Goal: Task Accomplishment & Management: Manage account settings

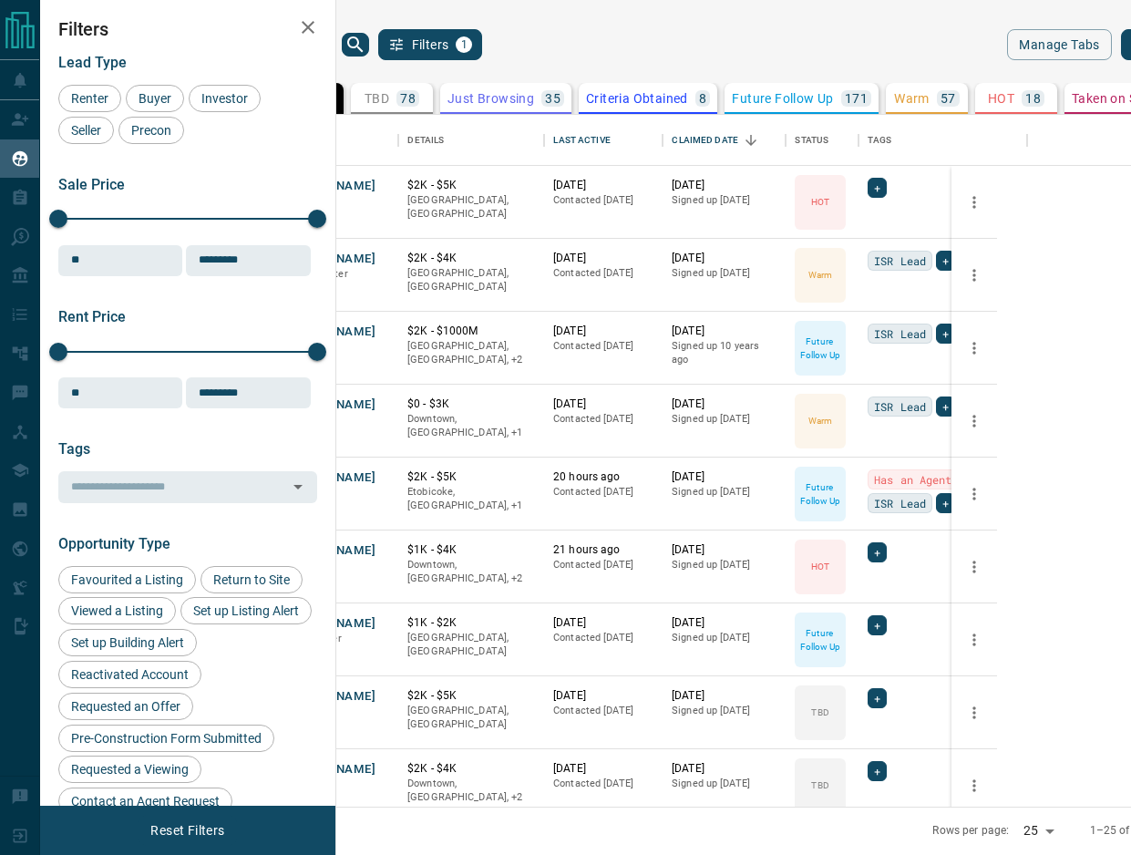
scroll to position [692, 772]
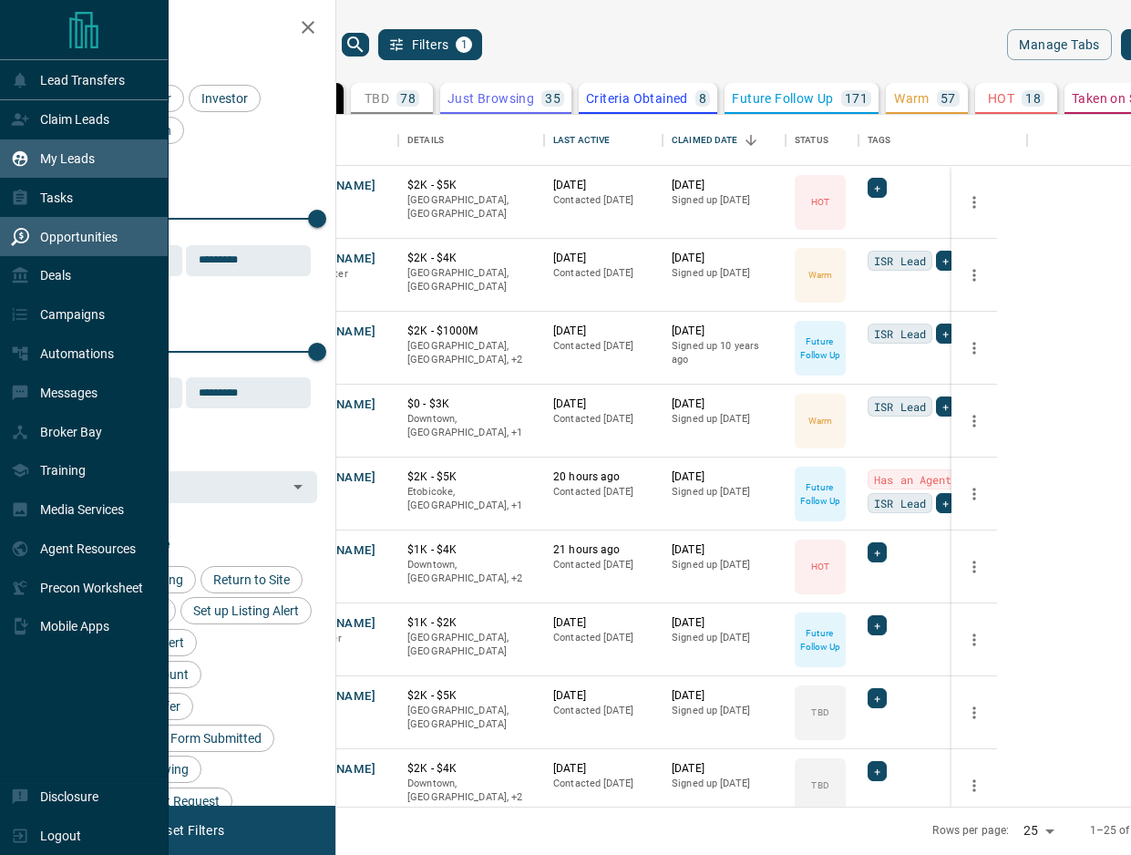
click at [21, 244] on icon at bounding box center [20, 237] width 18 height 18
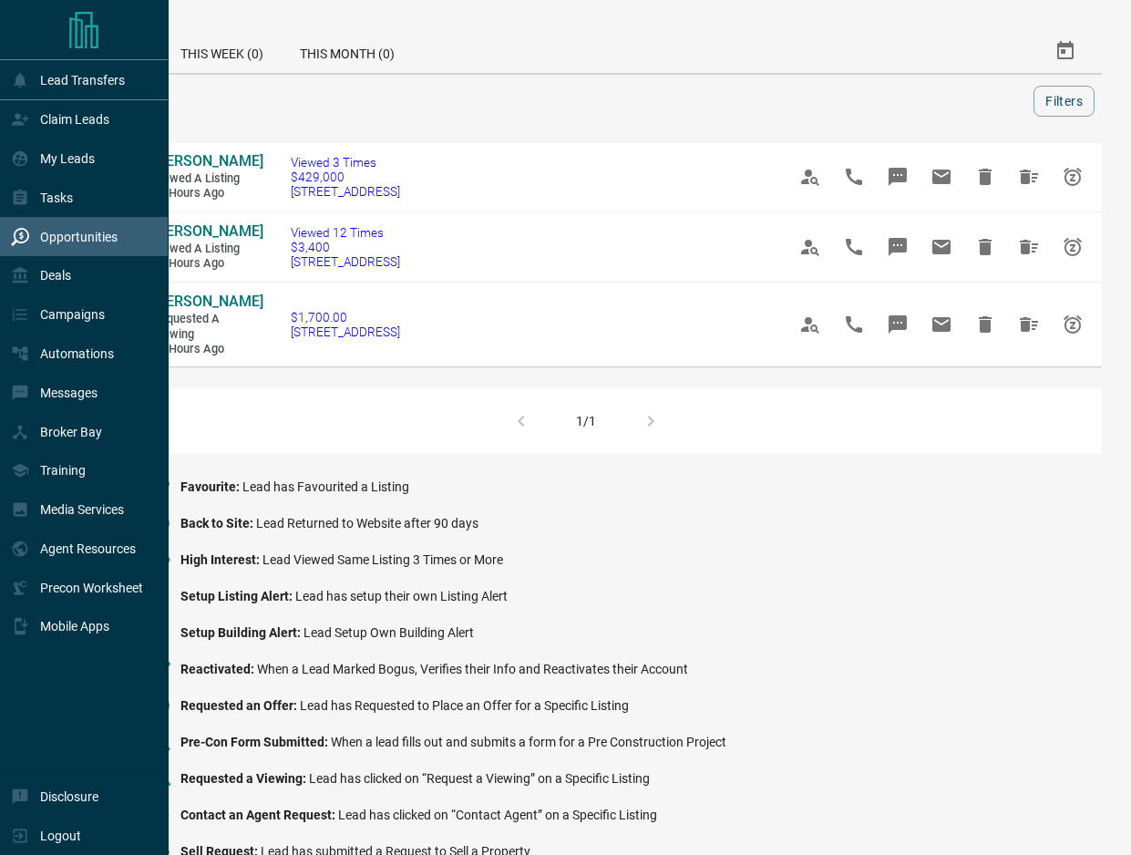
click at [55, 283] on p "Deals" at bounding box center [55, 275] width 31 height 15
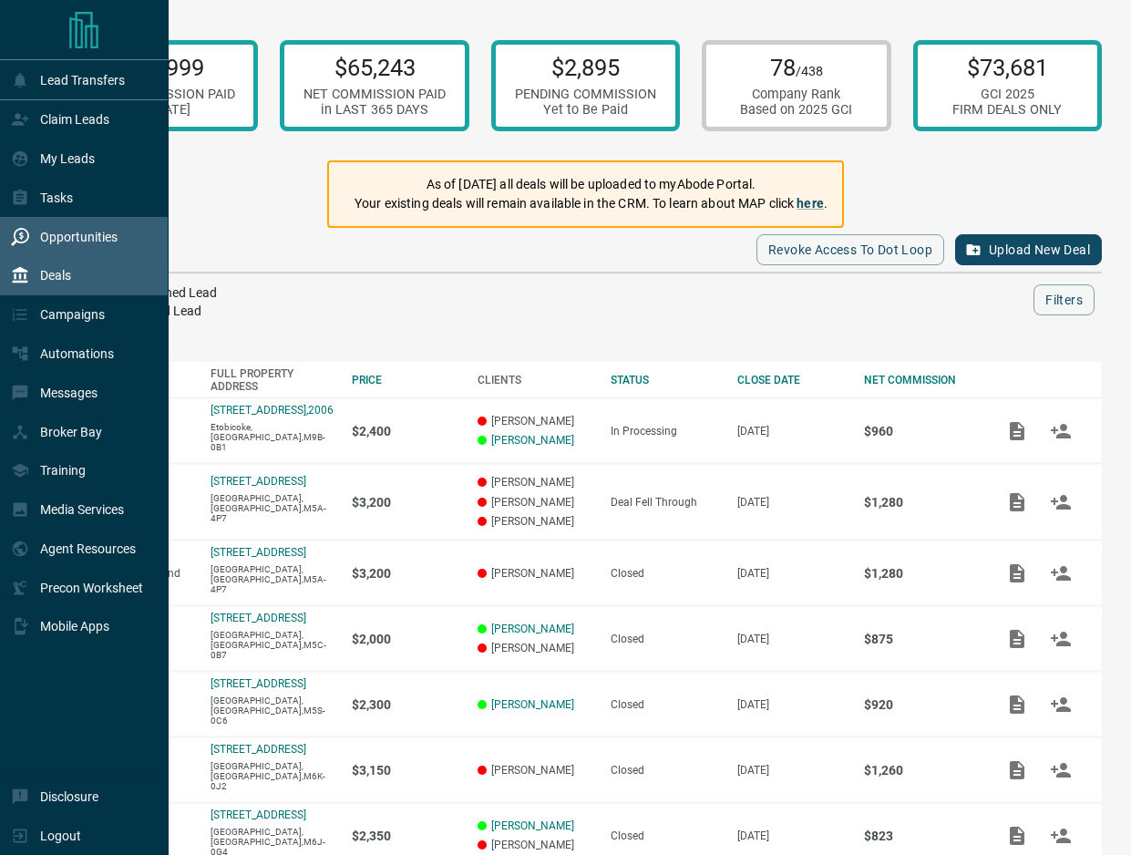
scroll to position [286, 0]
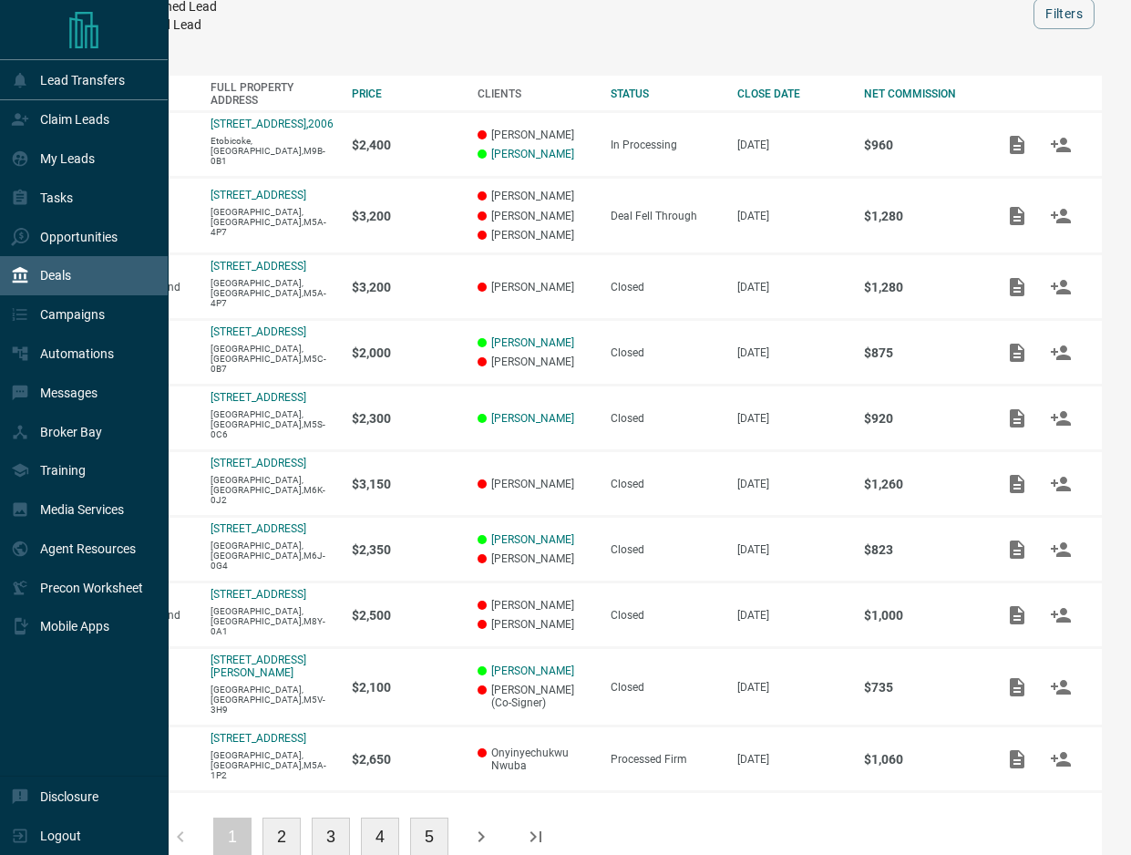
drag, startPoint x: 21, startPoint y: 244, endPoint x: 286, endPoint y: 782, distance: 599.6
click at [286, 818] on button "2" at bounding box center [281, 837] width 38 height 38
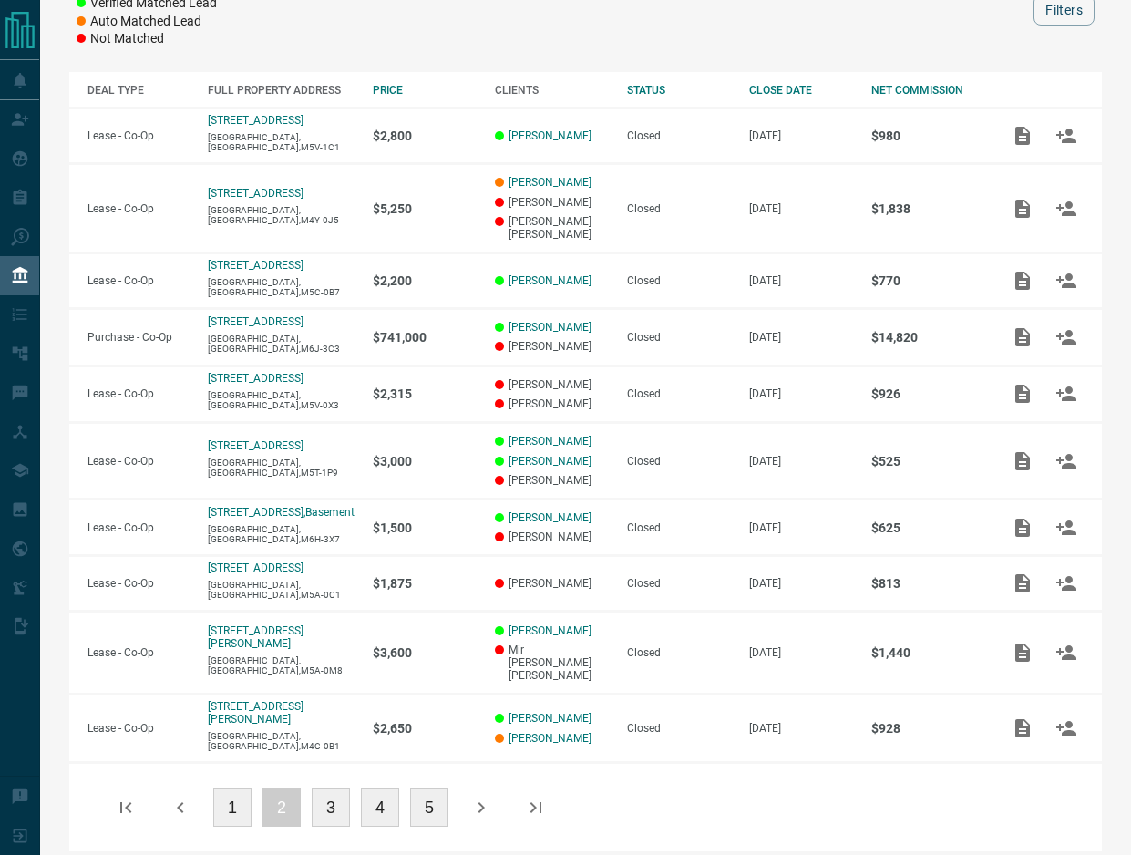
scroll to position [239, 0]
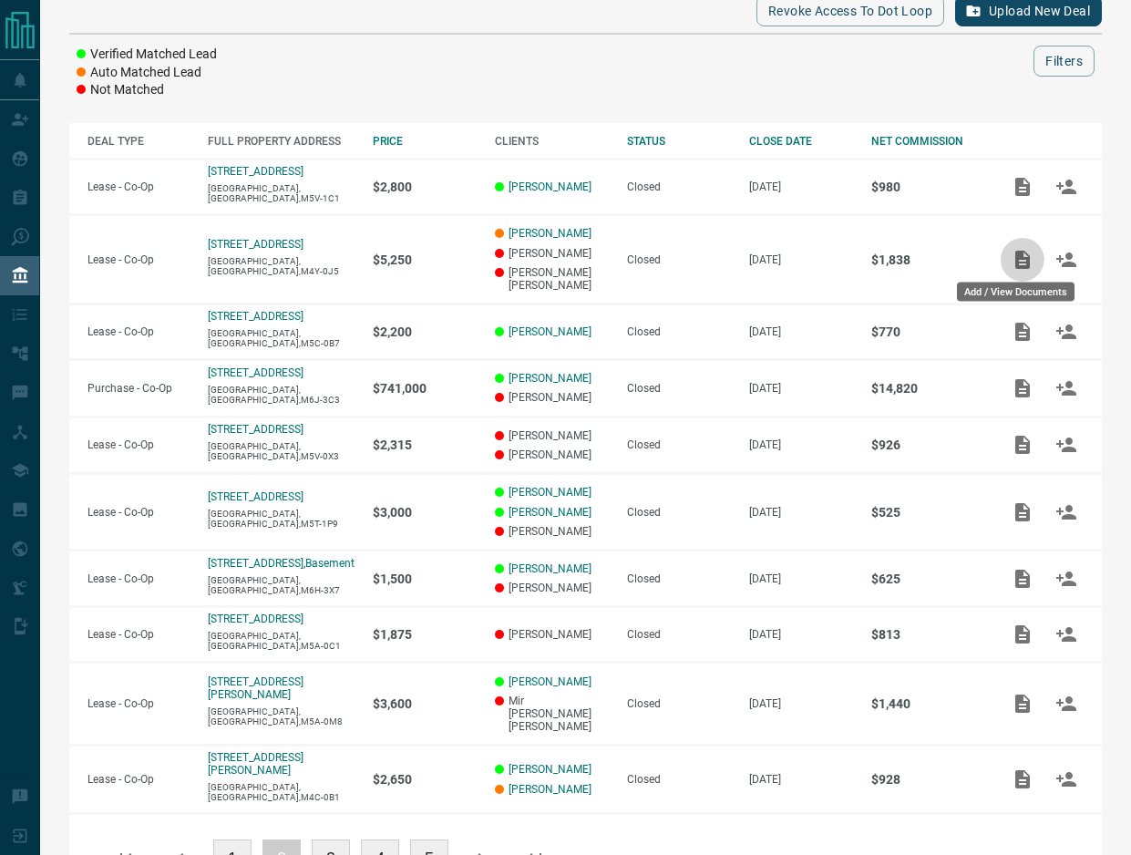
click at [1015, 263] on icon "Add / View Documents" at bounding box center [1023, 260] width 22 height 22
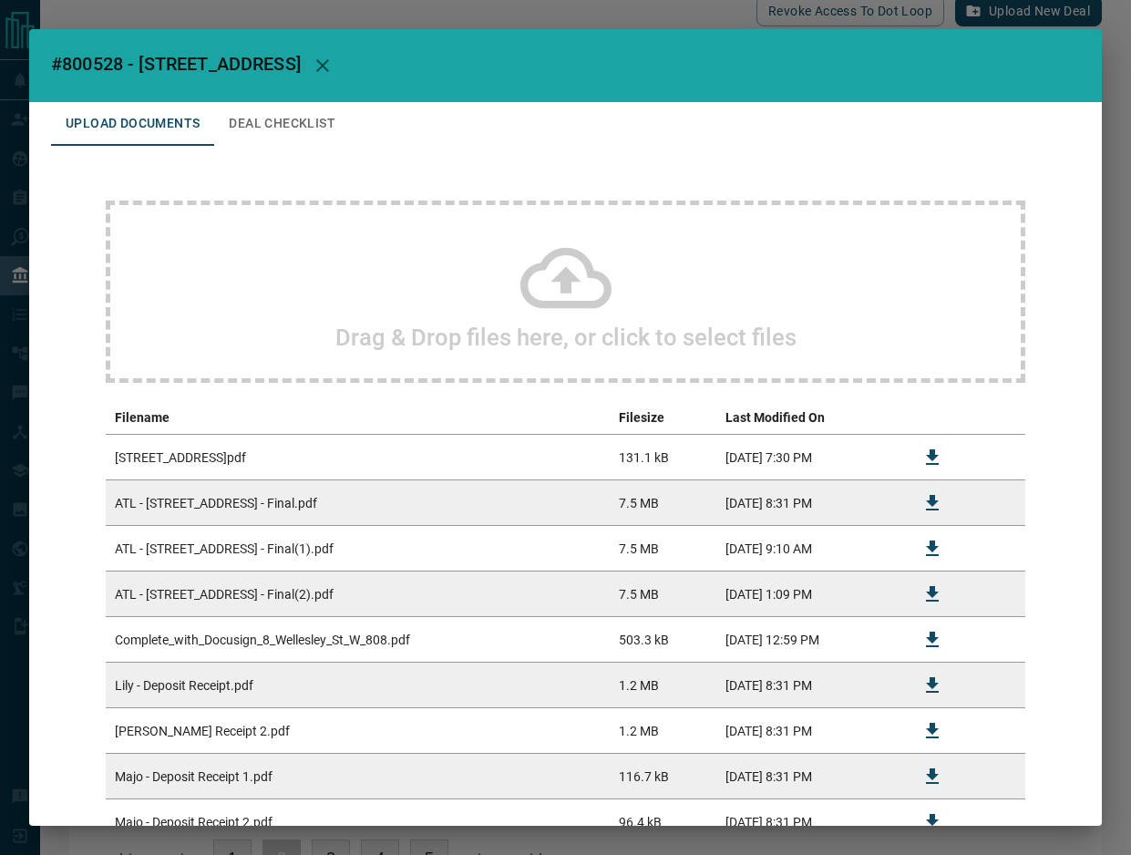
scroll to position [274, 0]
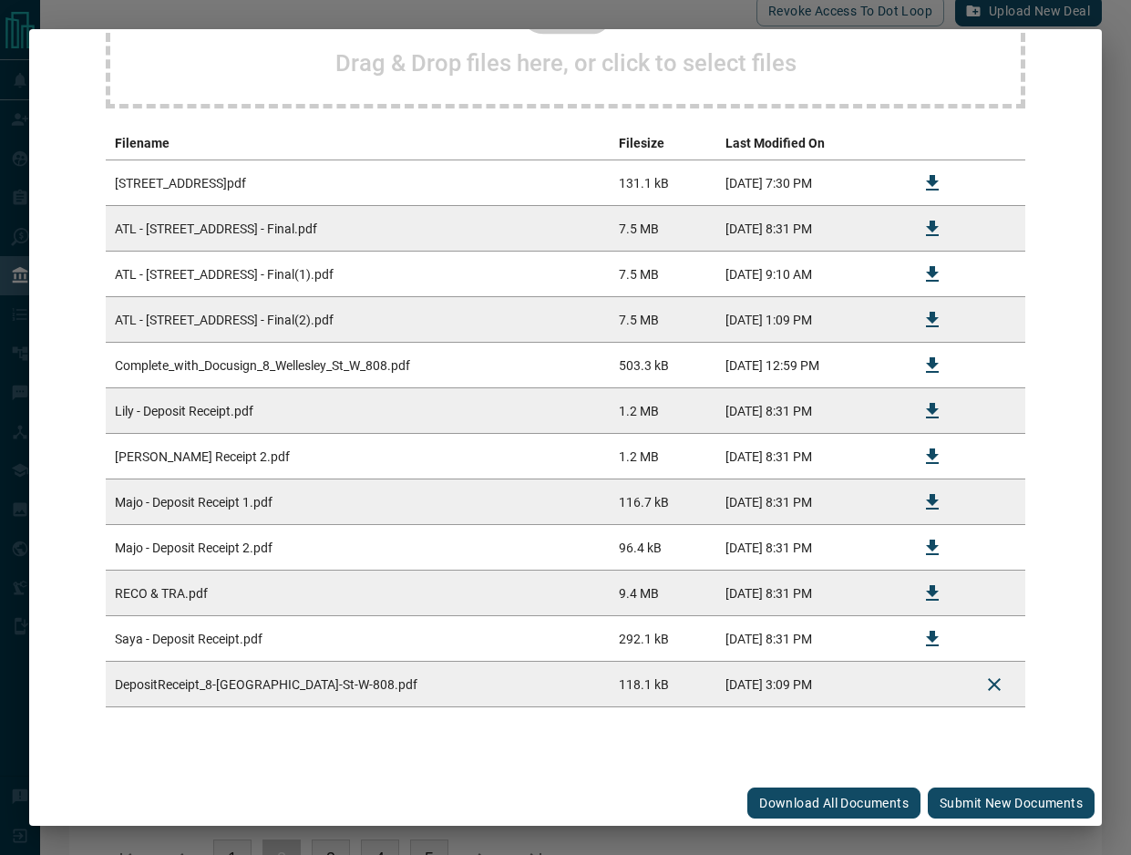
click at [992, 803] on button "Submit new documents" at bounding box center [1011, 802] width 167 height 31
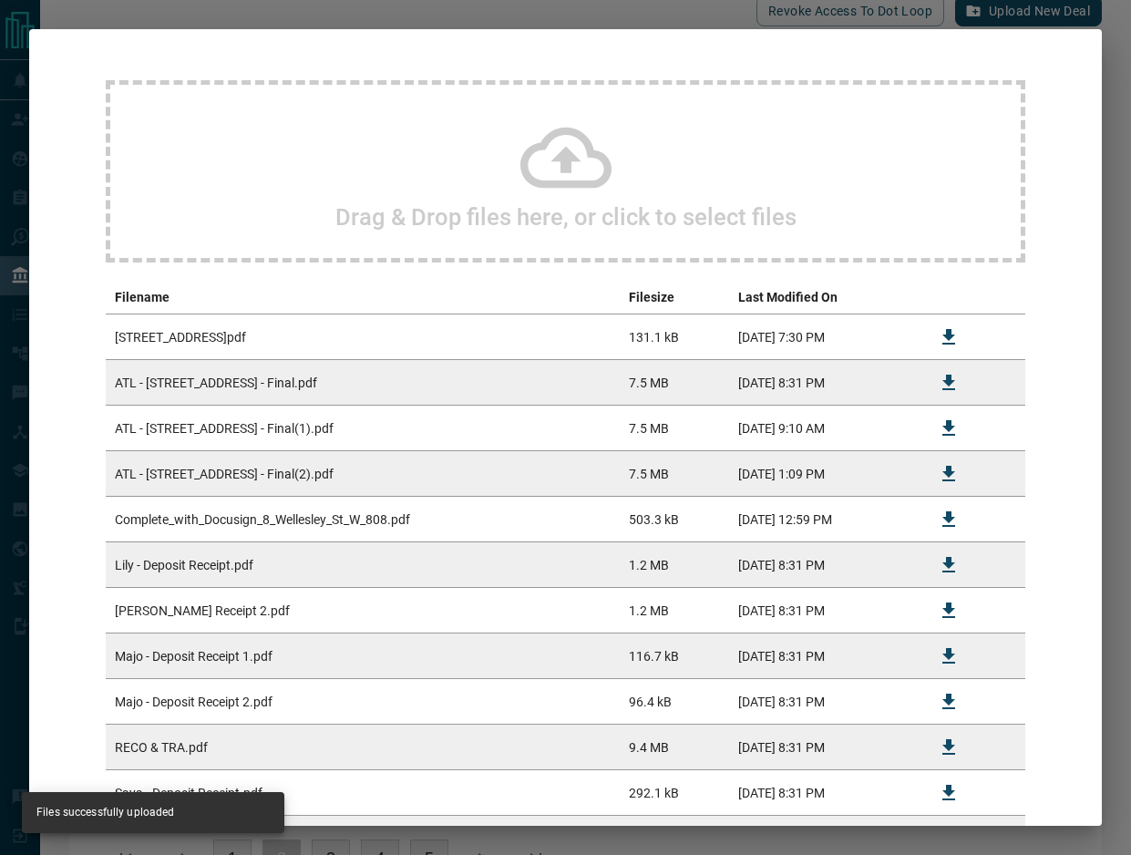
scroll to position [0, 0]
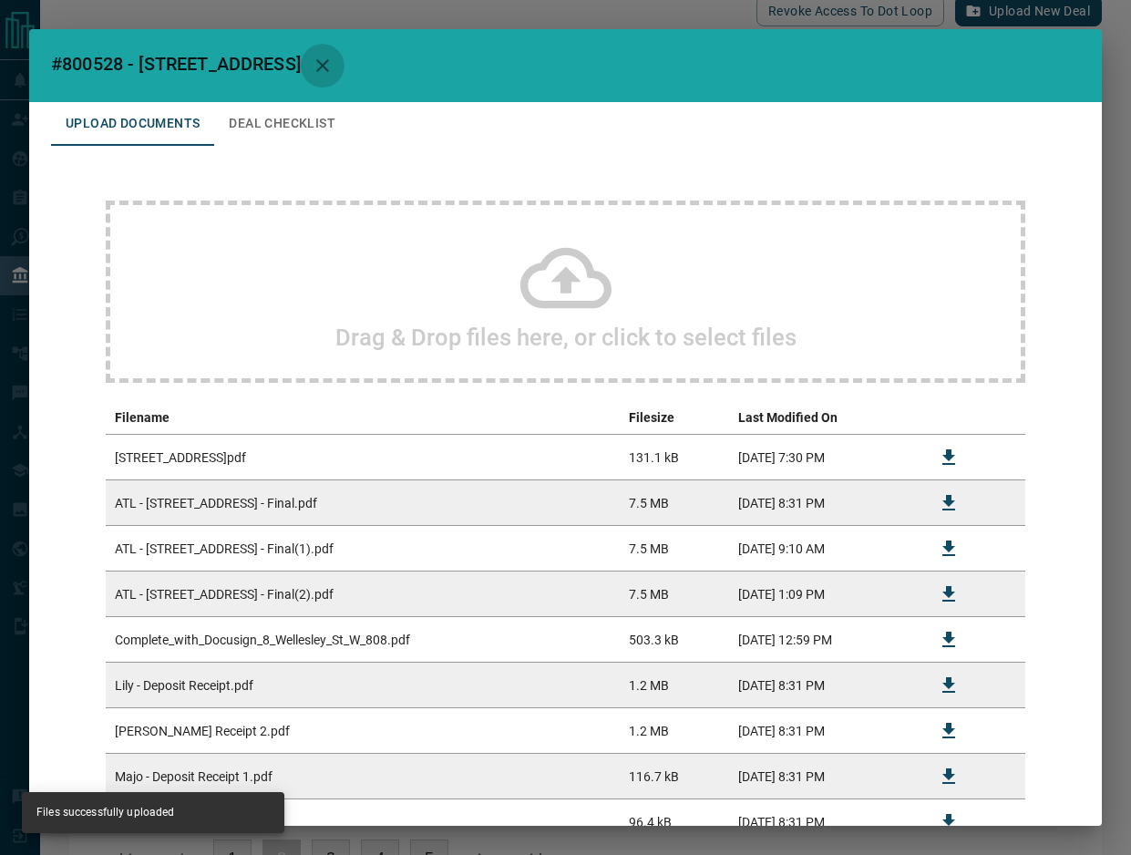
click at [334, 69] on icon "button" at bounding box center [323, 66] width 22 height 22
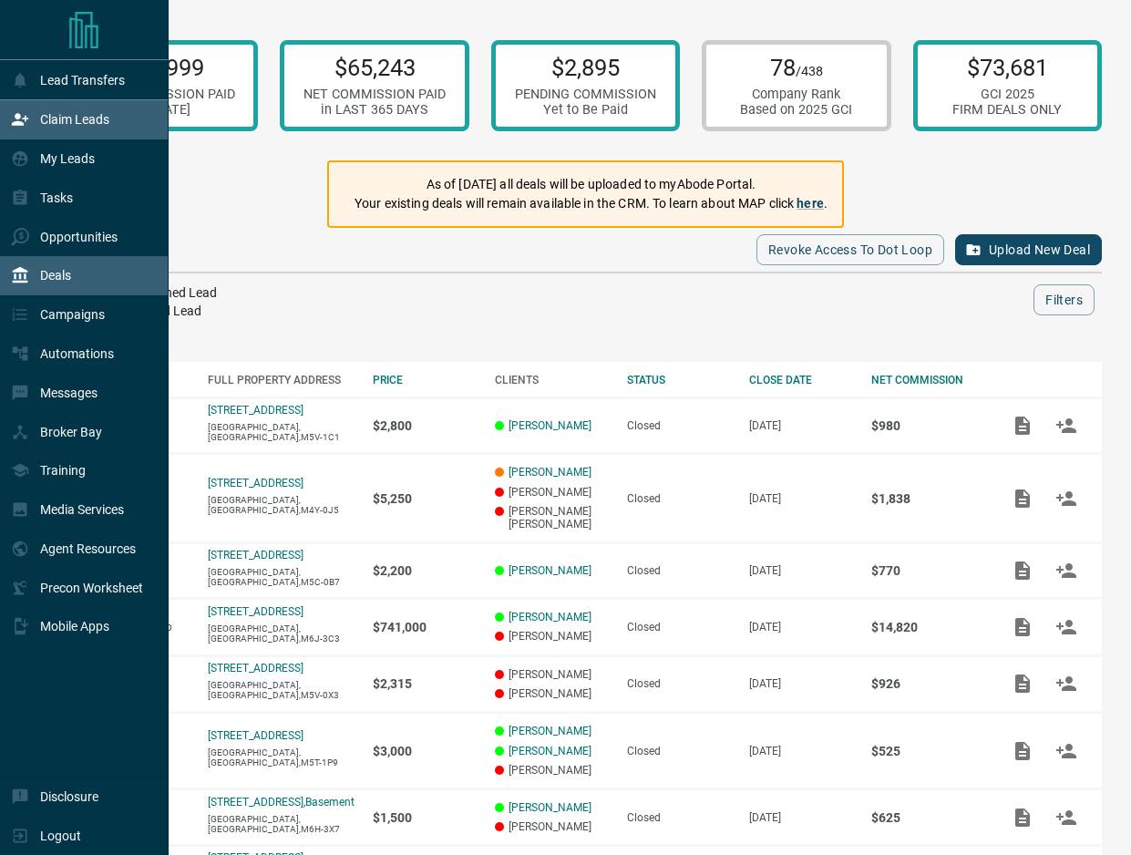
click at [98, 120] on p "Claim Leads" at bounding box center [74, 119] width 69 height 15
